Goal: Find specific page/section: Find specific page/section

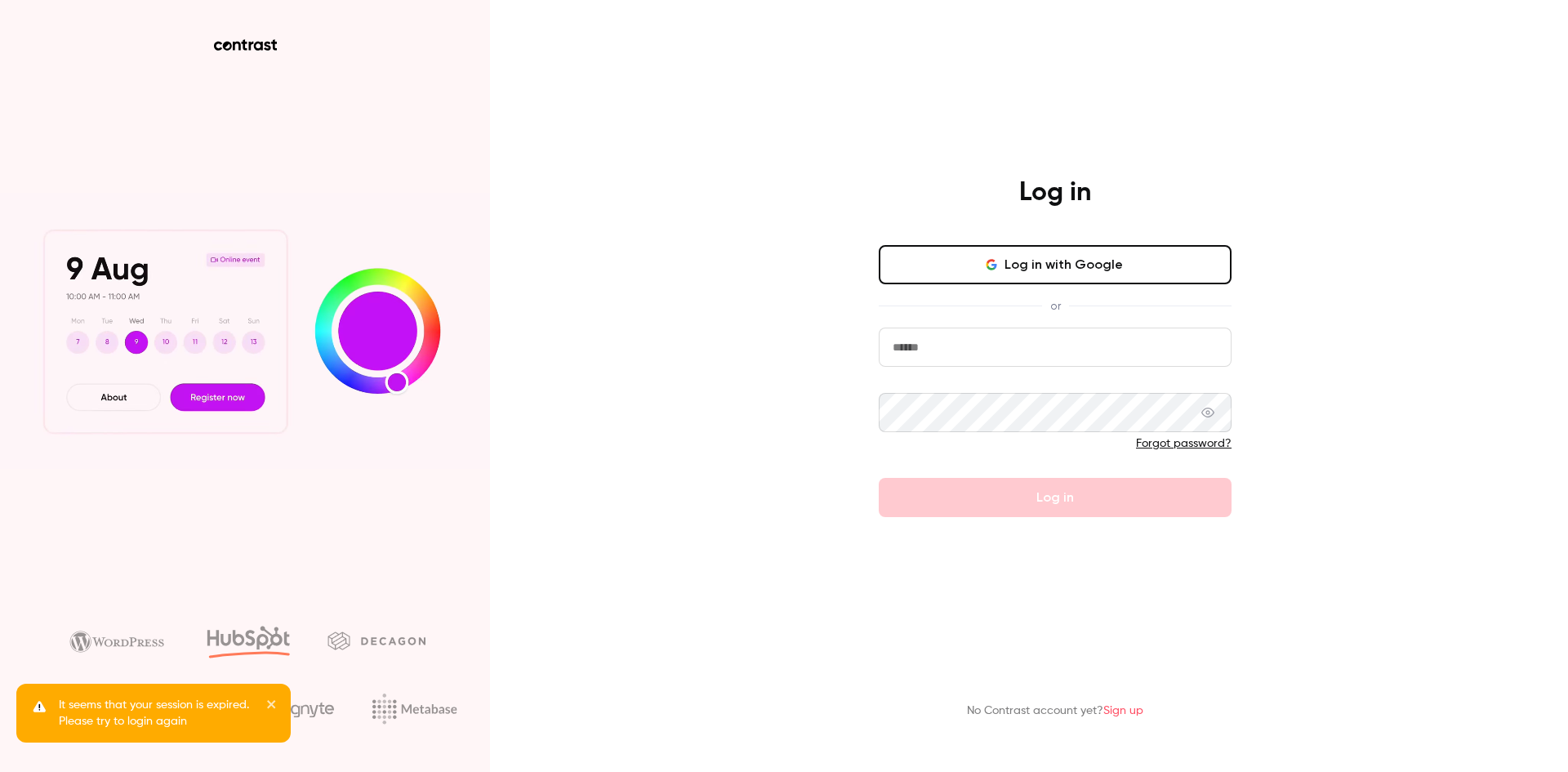
click at [1004, 359] on input "email" at bounding box center [1055, 347] width 353 height 40
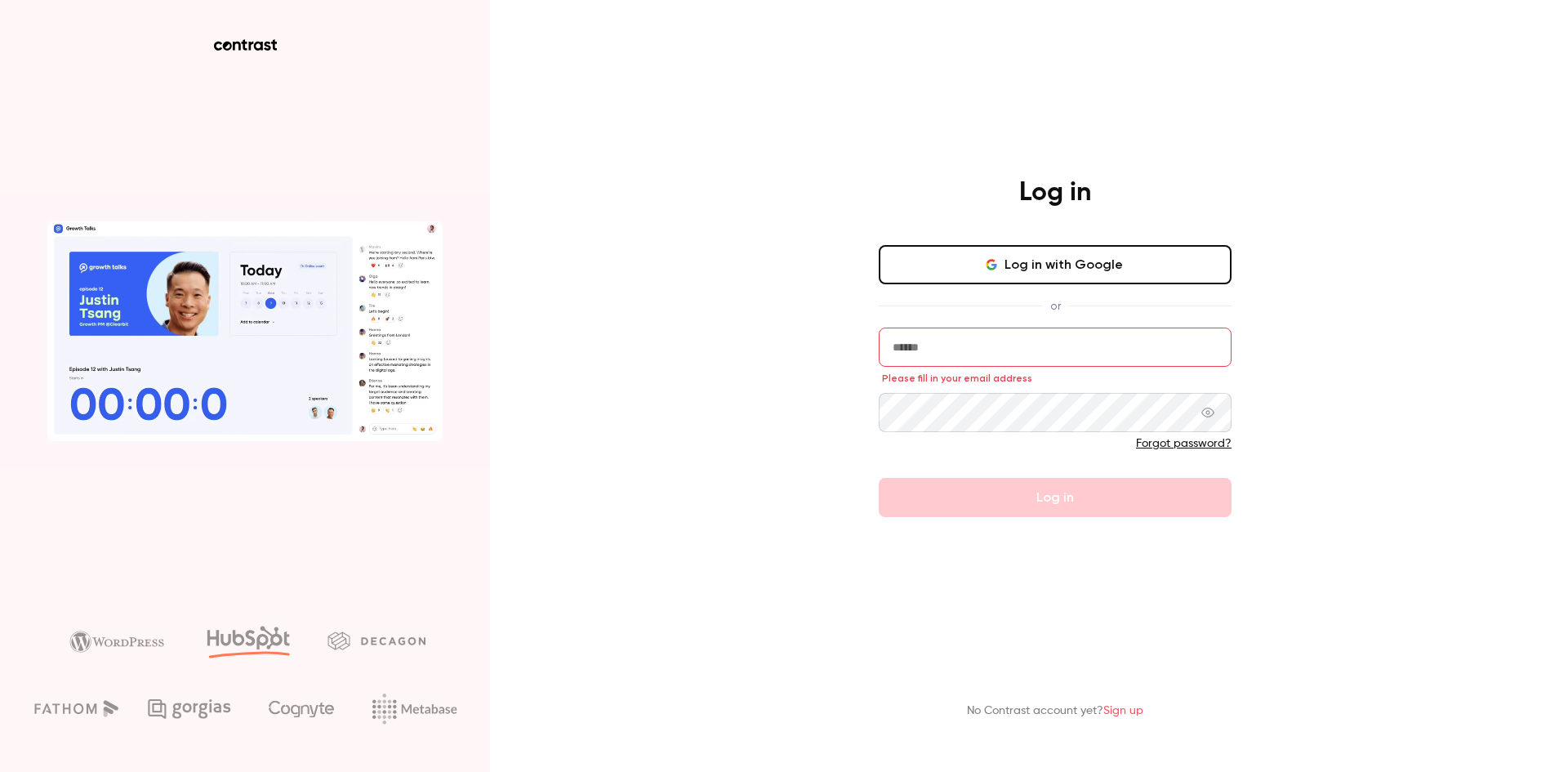
type input "**********"
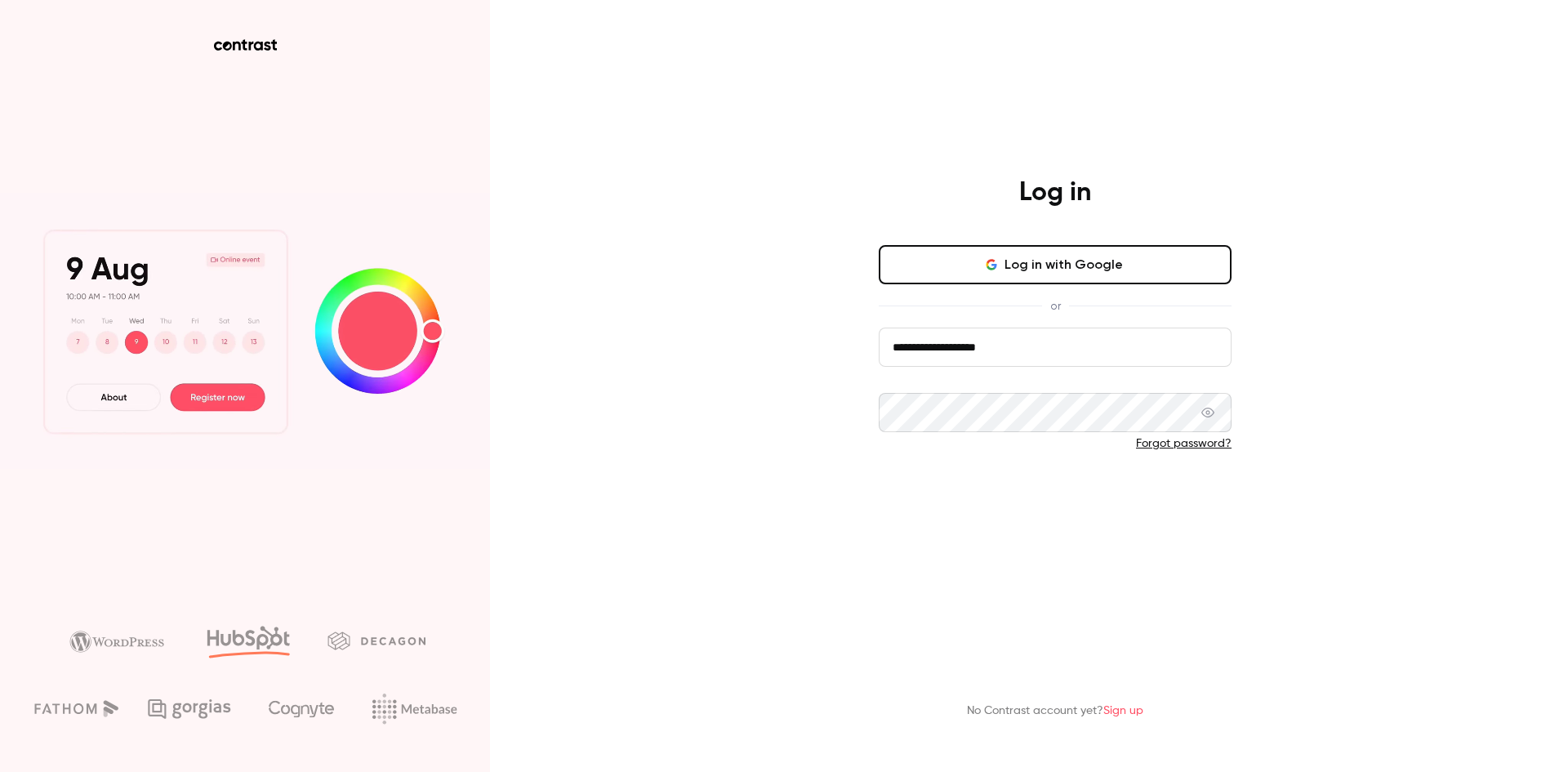
click at [990, 501] on button "Log in" at bounding box center [1055, 497] width 353 height 40
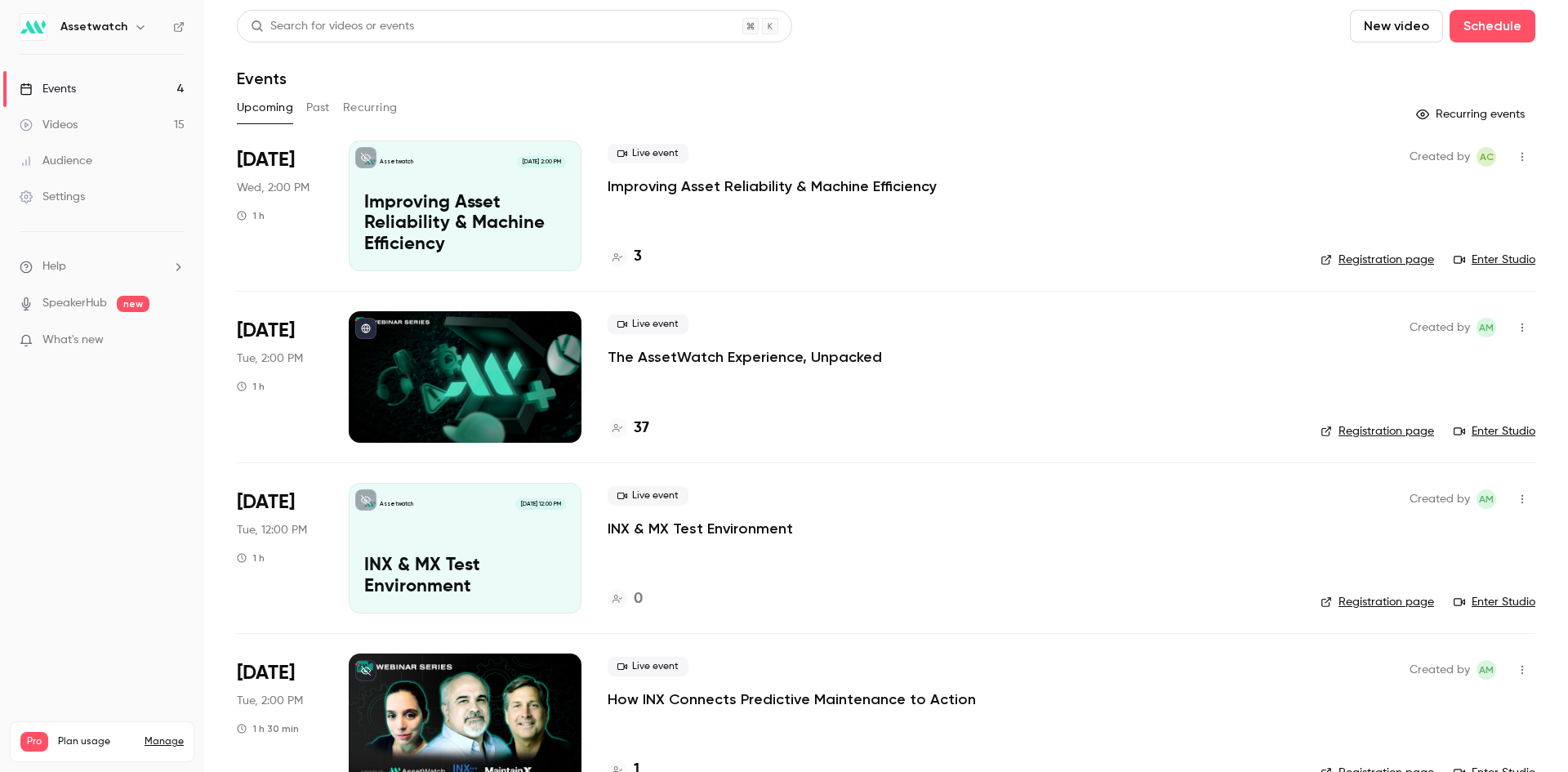
click at [118, 32] on h6 "Assetwatch" at bounding box center [94, 26] width 67 height 17
click at [134, 23] on icon "button" at bounding box center [140, 26] width 13 height 13
click at [130, 23] on div at bounding box center [784, 386] width 1568 height 772
click at [134, 23] on icon "button" at bounding box center [140, 26] width 13 height 13
click at [130, 23] on div at bounding box center [784, 386] width 1568 height 772
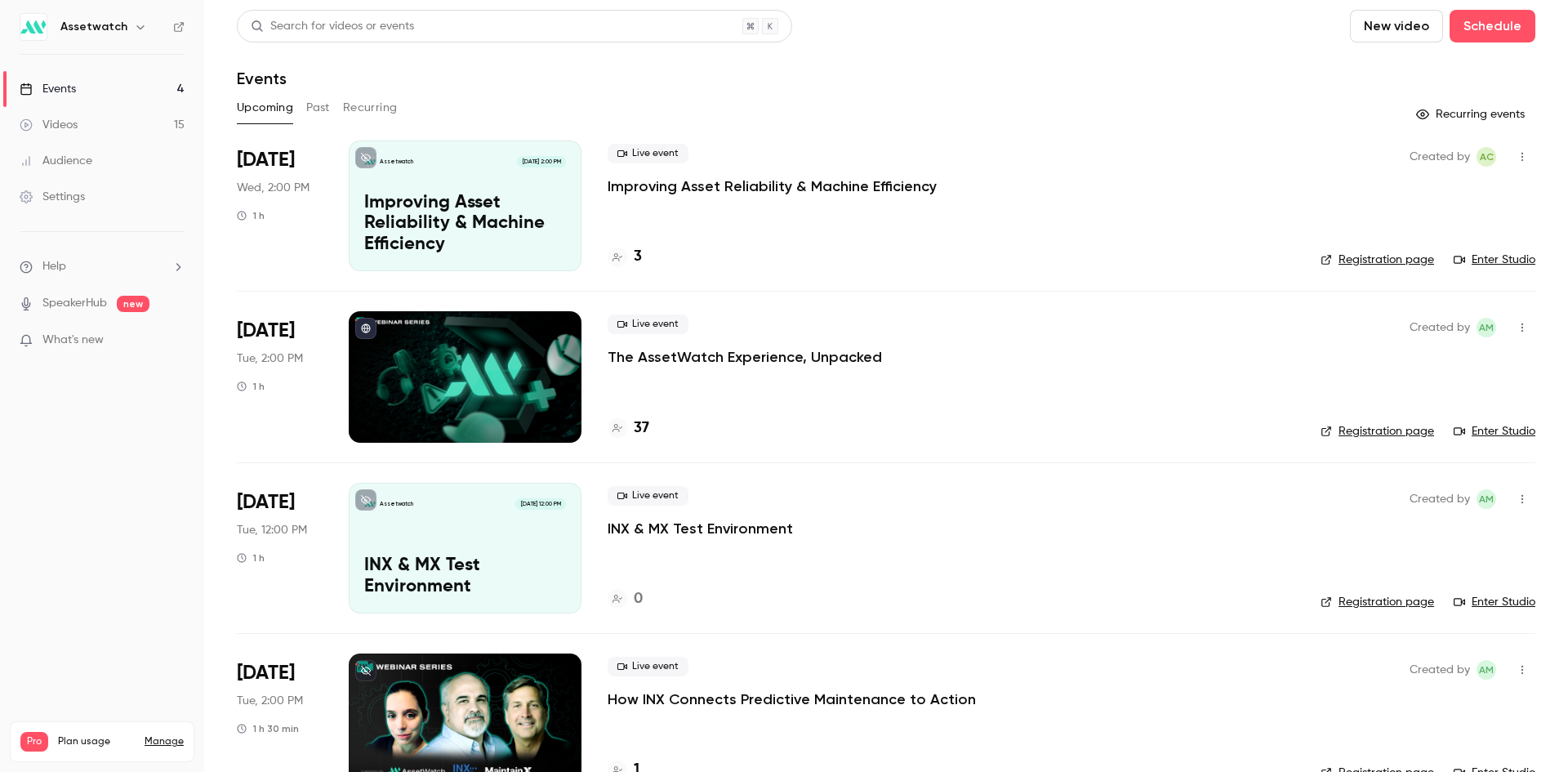
click at [134, 23] on icon "button" at bounding box center [140, 26] width 13 height 13
click at [130, 23] on div at bounding box center [784, 386] width 1568 height 772
click at [134, 26] on icon "button" at bounding box center [140, 26] width 13 height 13
click at [128, 27] on div at bounding box center [784, 386] width 1568 height 772
click at [134, 27] on icon "button" at bounding box center [140, 26] width 13 height 13
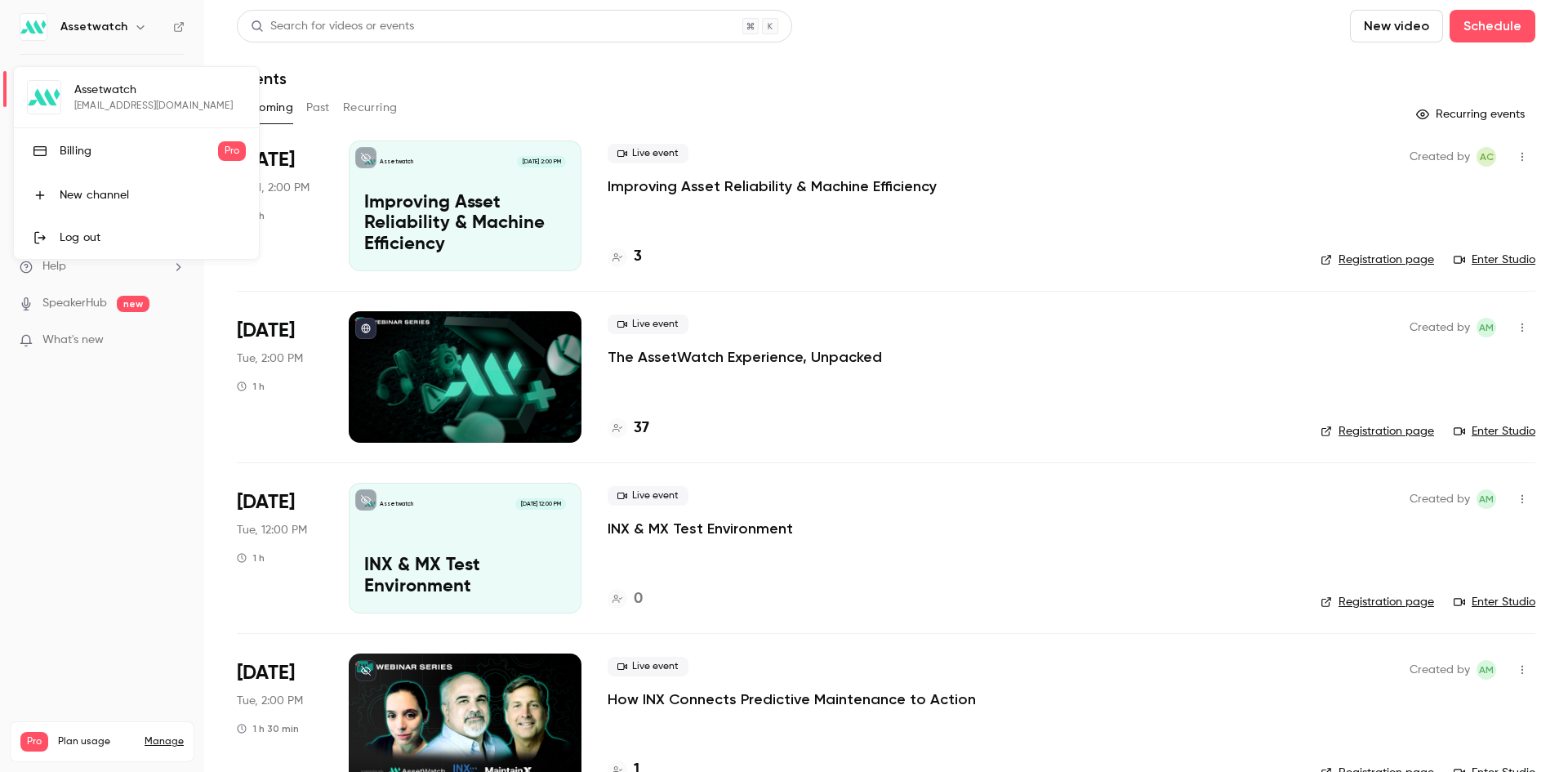
click at [1076, 65] on div at bounding box center [784, 386] width 1568 height 772
